Goal: Download file/media

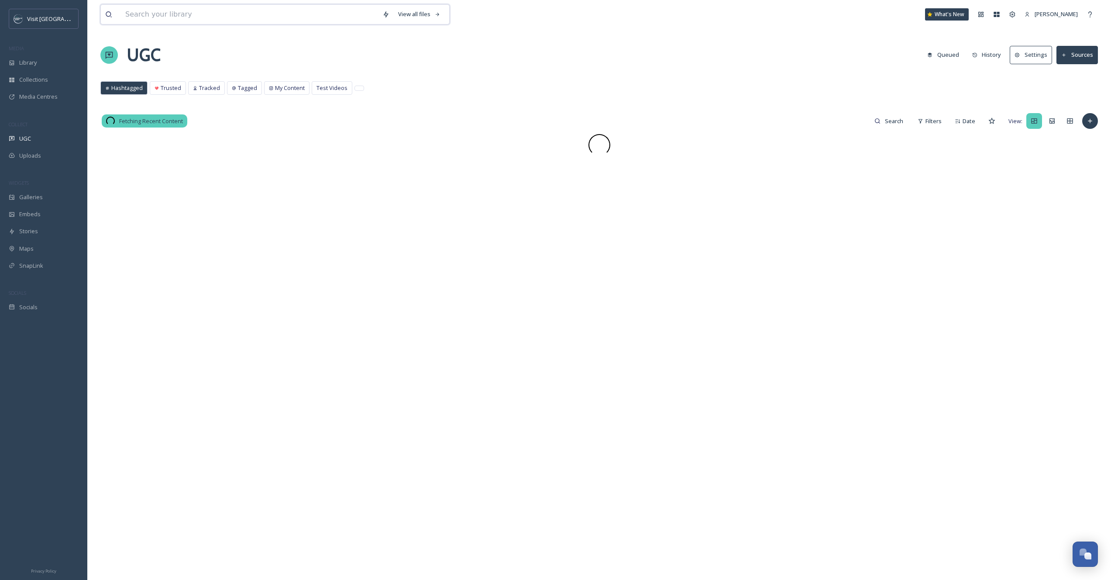
click at [247, 24] on input at bounding box center [249, 14] width 257 height 19
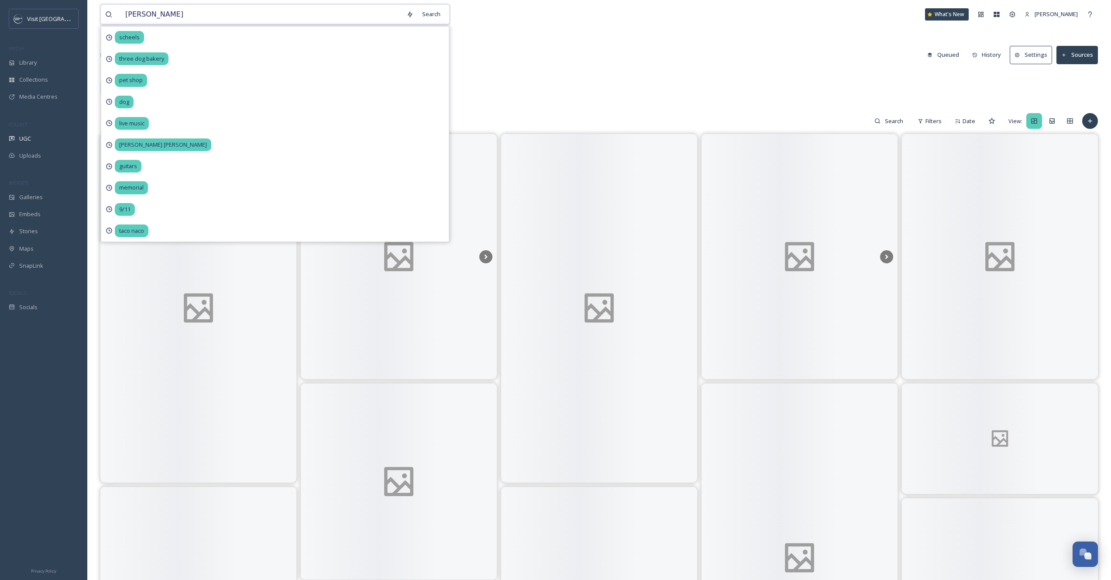
type input "[PERSON_NAME]"
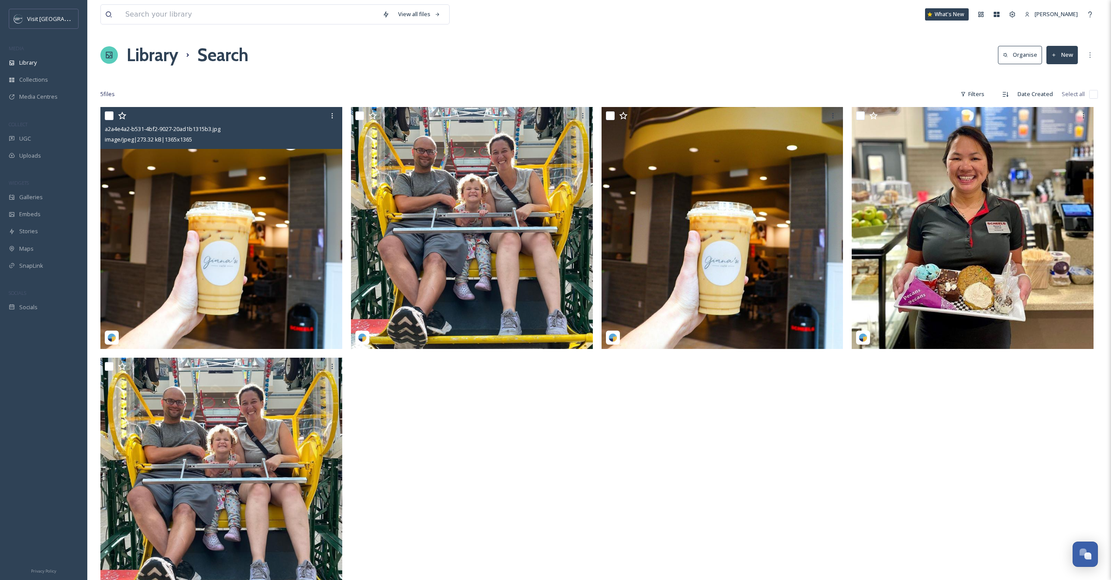
click at [105, 117] on input "checkbox" at bounding box center [109, 115] width 9 height 9
checkbox input "true"
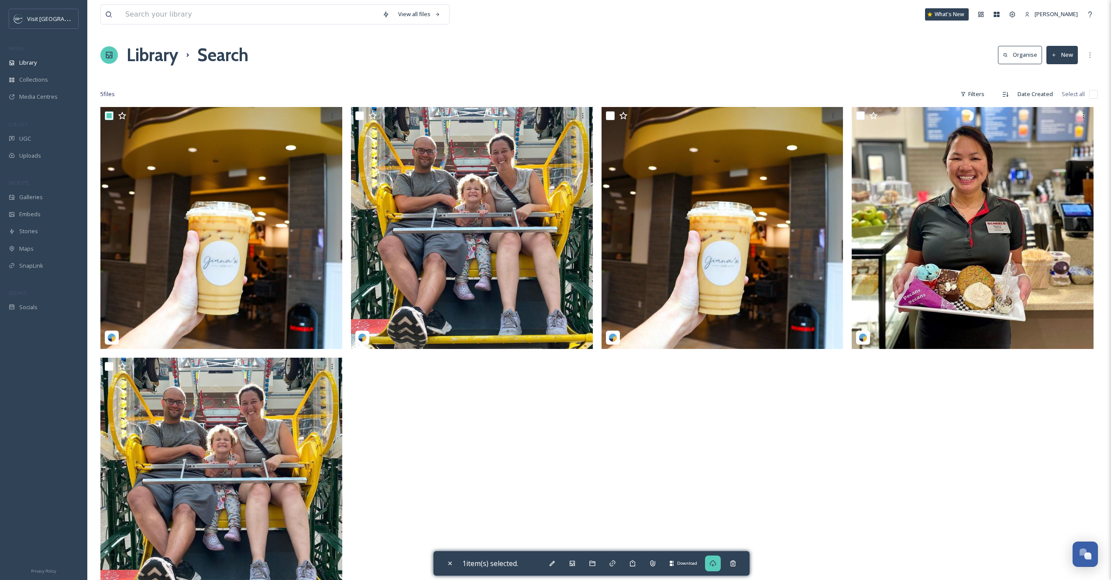
click at [710, 564] on div "Download" at bounding box center [713, 563] width 16 height 16
